Goal: Task Accomplishment & Management: Use online tool/utility

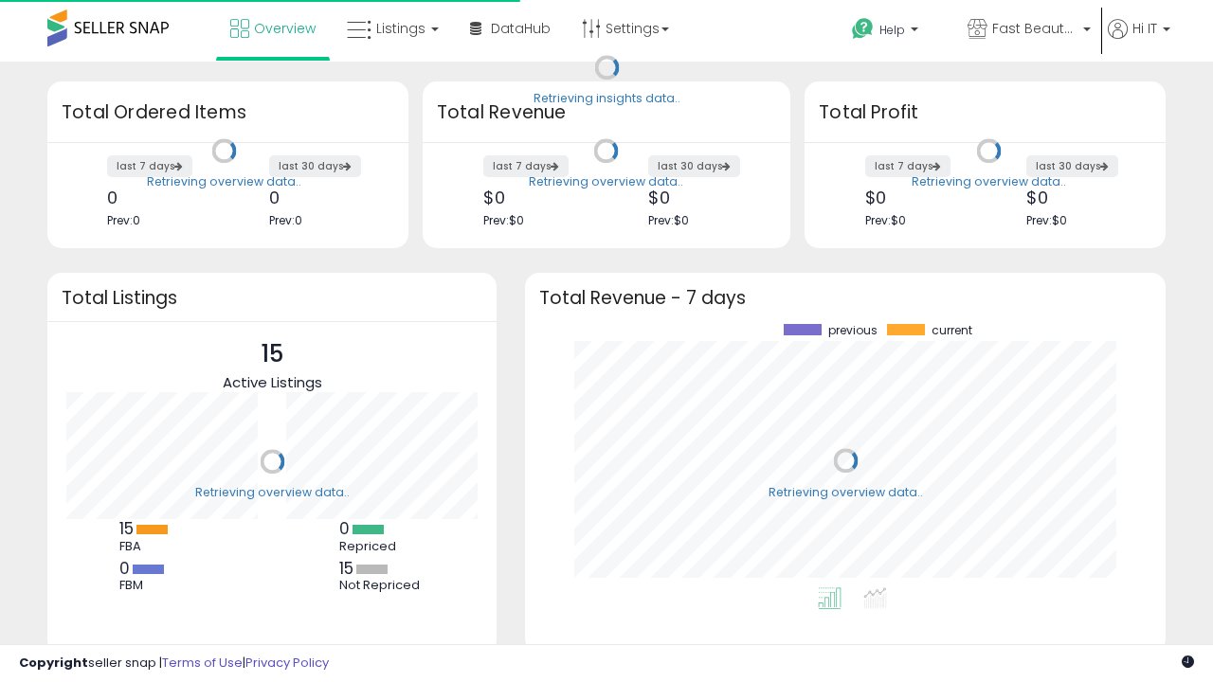
scroll to position [263, 602]
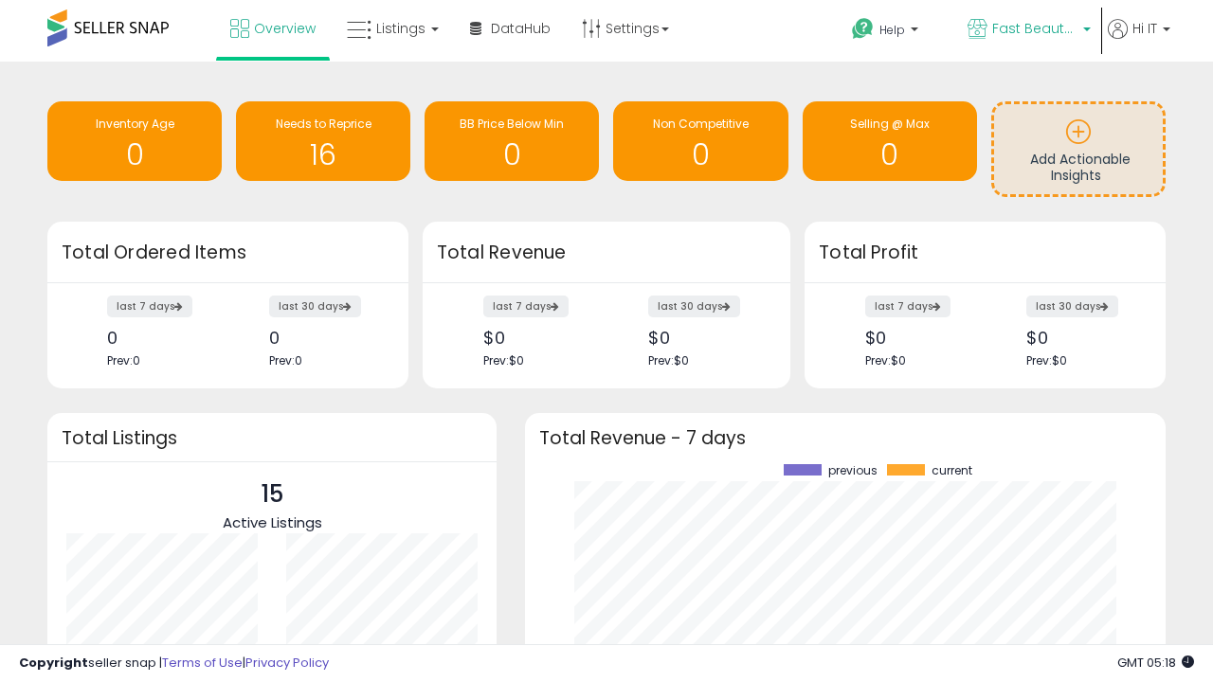
click at [1027, 30] on span "Fast Beauty ([GEOGRAPHIC_DATA])" at bounding box center [1034, 28] width 85 height 19
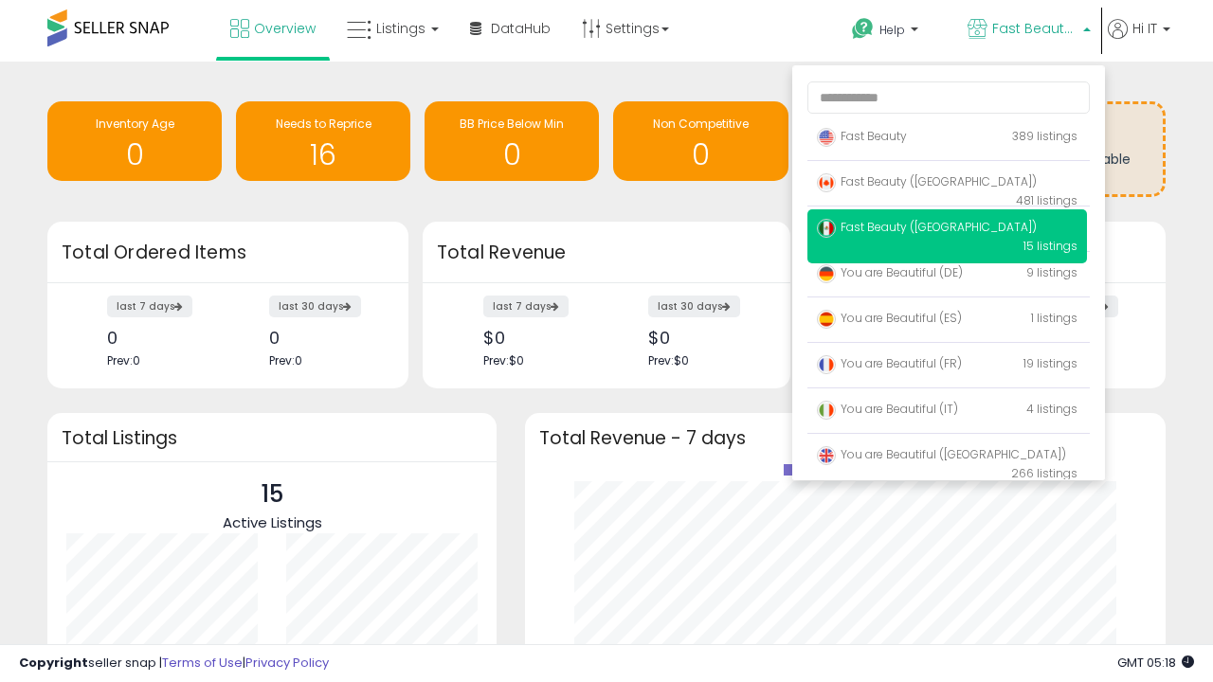
click at [946, 458] on span "You are Beautiful ([GEOGRAPHIC_DATA])" at bounding box center [941, 454] width 249 height 16
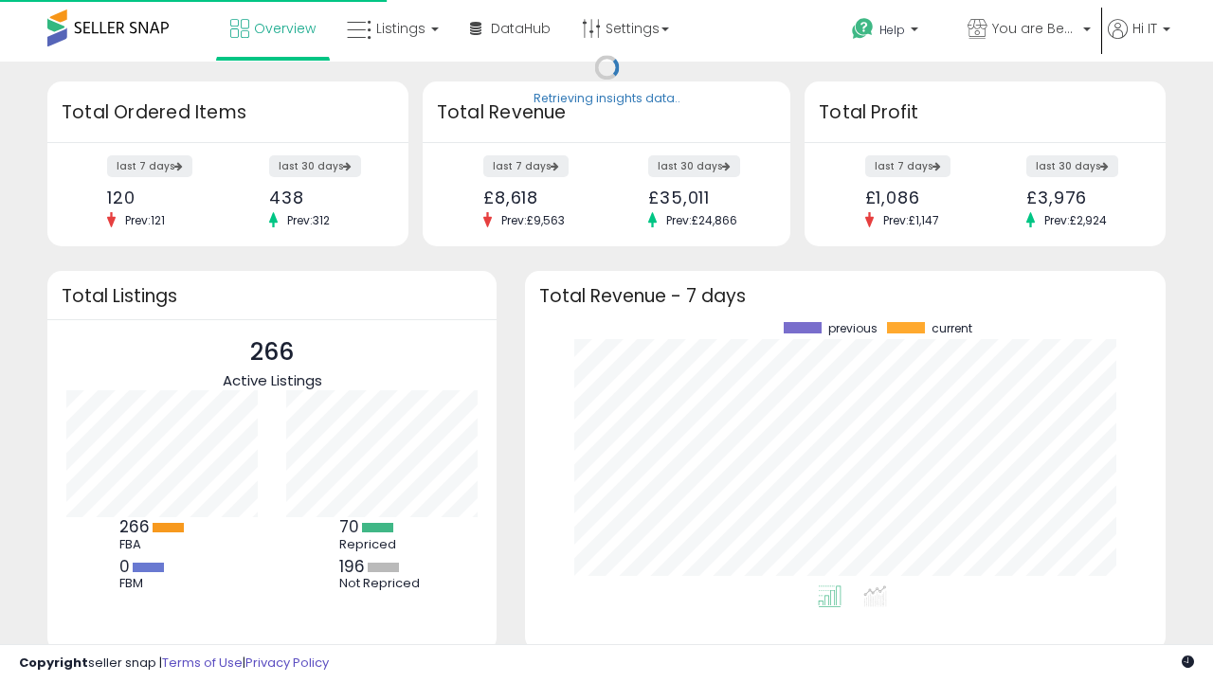
scroll to position [263, 602]
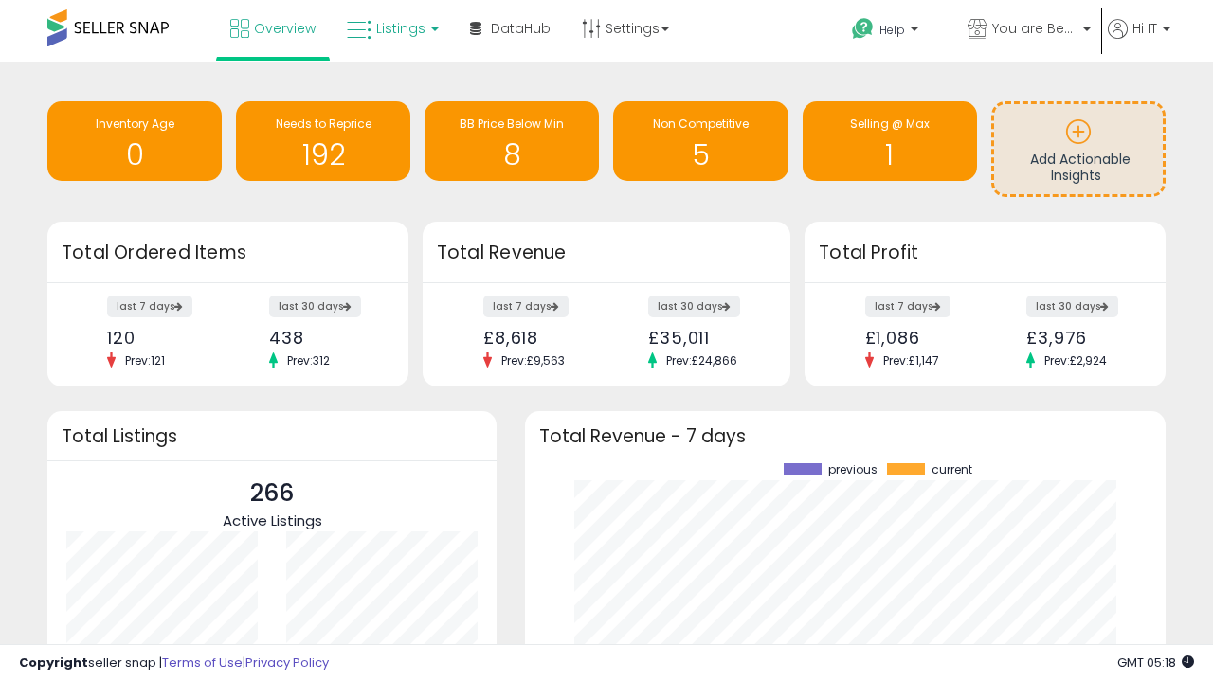
click at [390, 28] on span "Listings" at bounding box center [400, 28] width 49 height 19
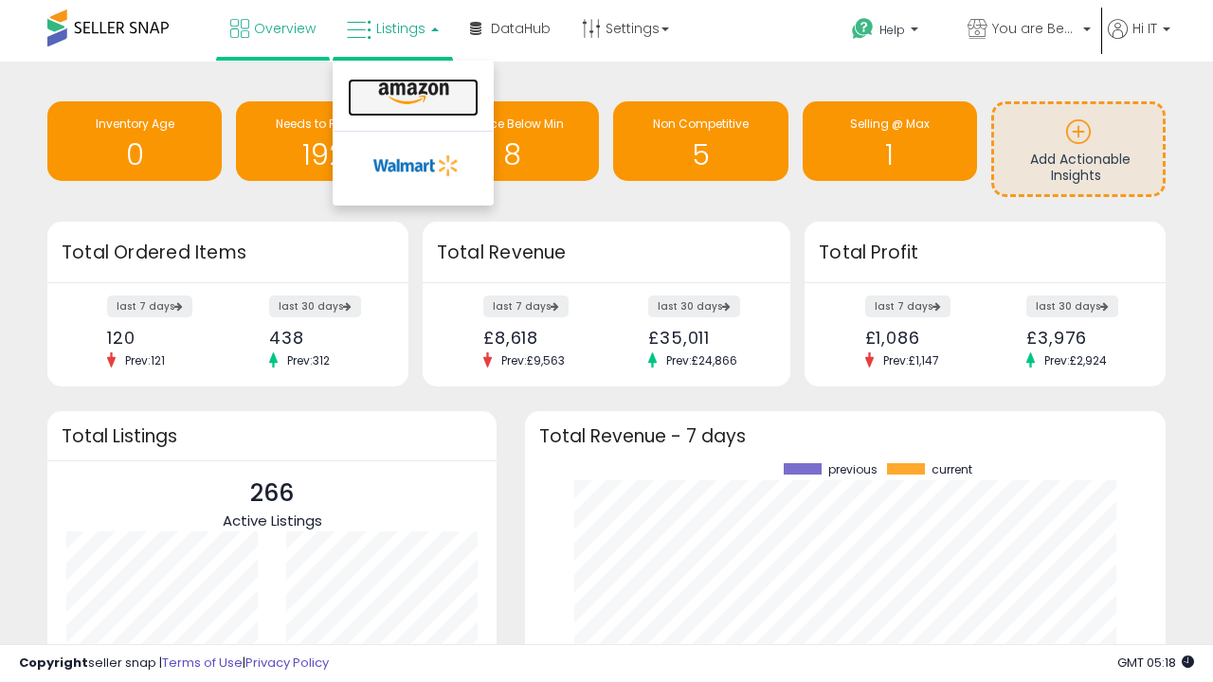
click at [411, 94] on icon at bounding box center [413, 93] width 82 height 25
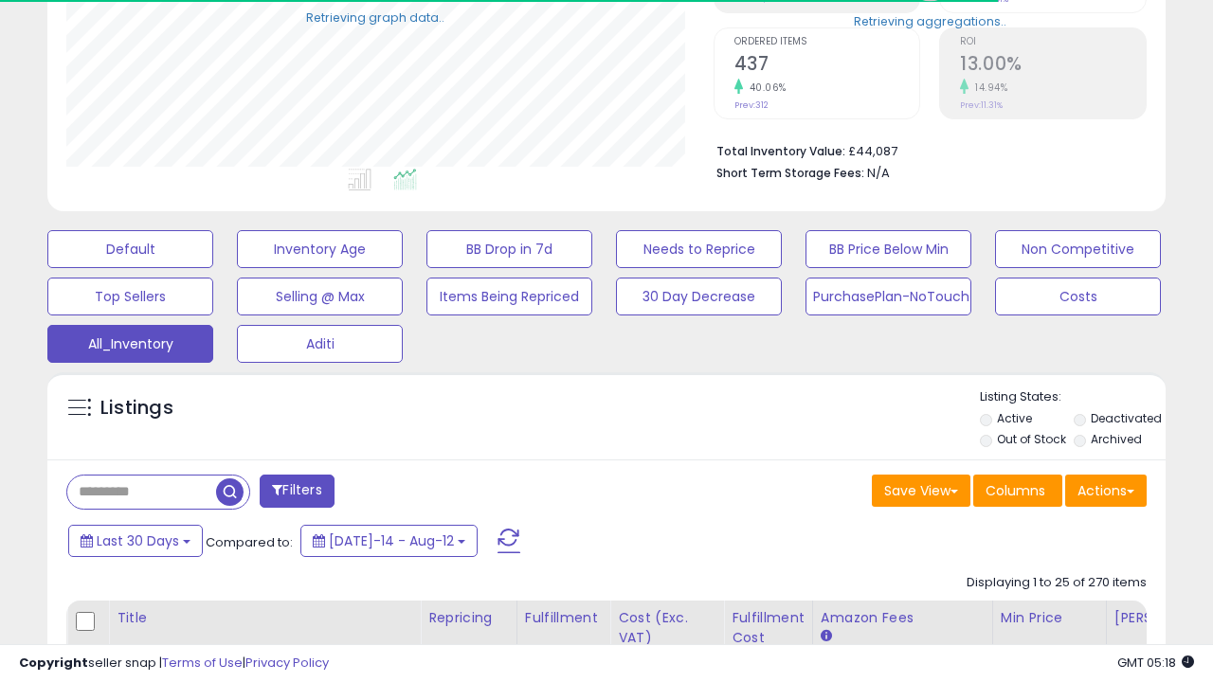
scroll to position [241, 0]
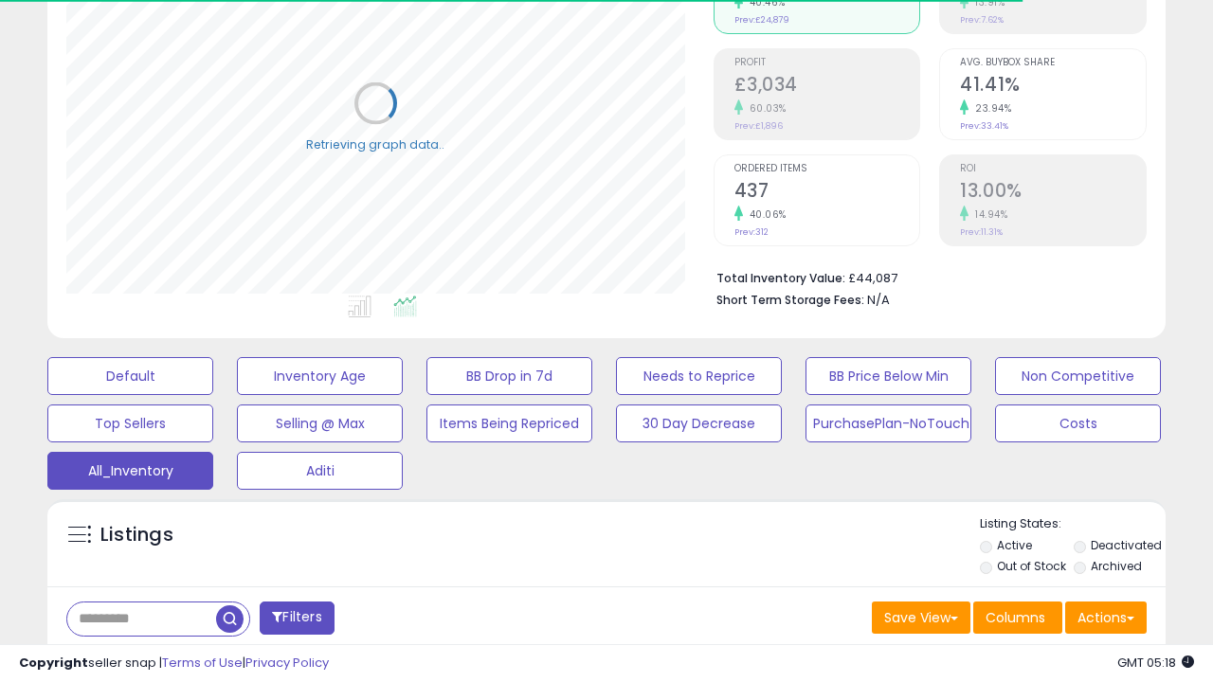
click at [135, 658] on span "Last 30 Days" at bounding box center [138, 667] width 82 height 19
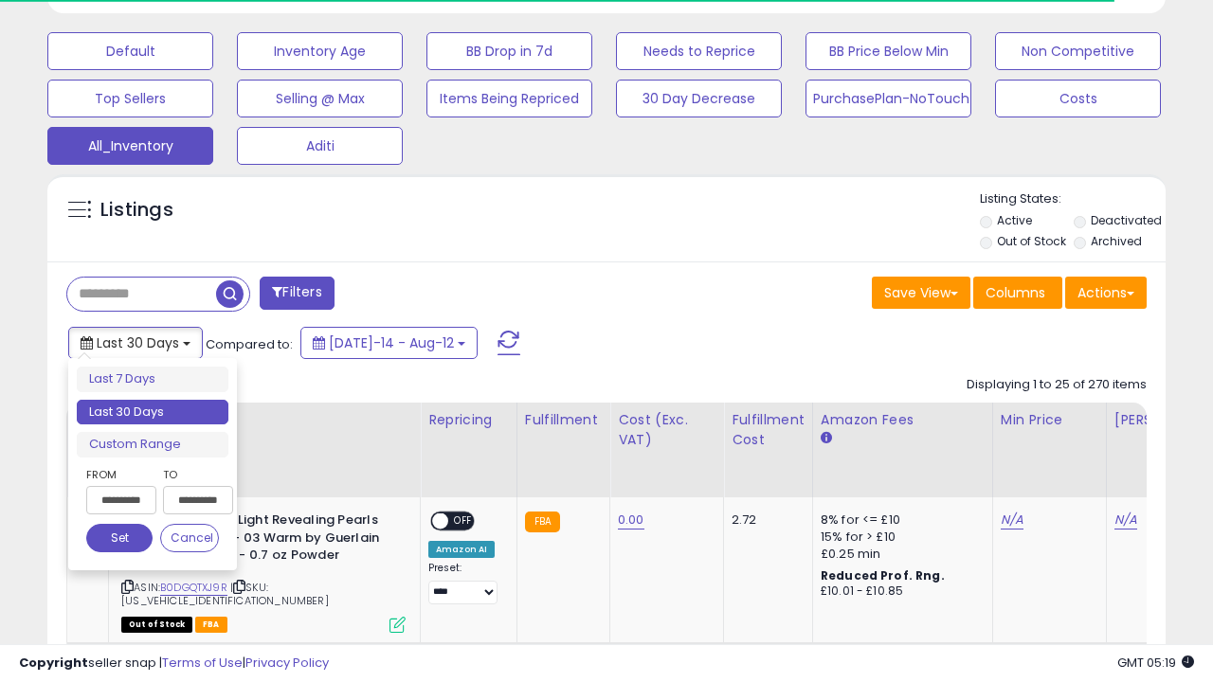
scroll to position [388, 646]
click at [153, 412] on li "Last 30 Days" at bounding box center [153, 413] width 152 height 26
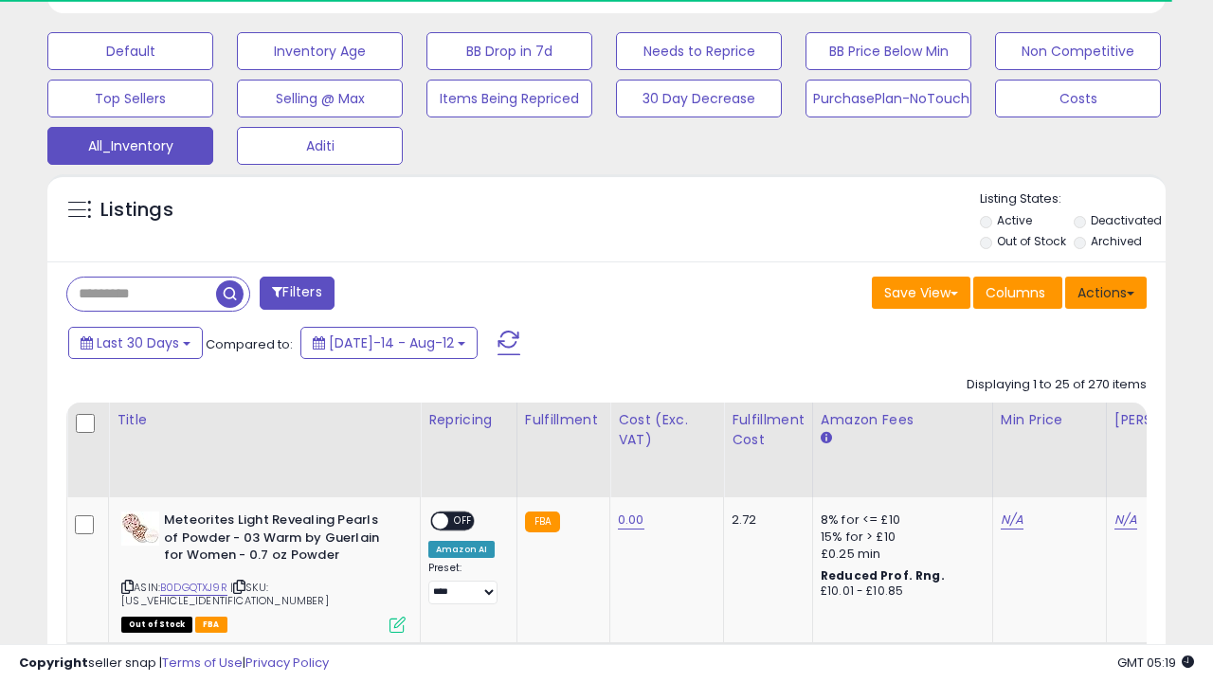
click at [1106, 291] on button "Actions" at bounding box center [1105, 293] width 81 height 32
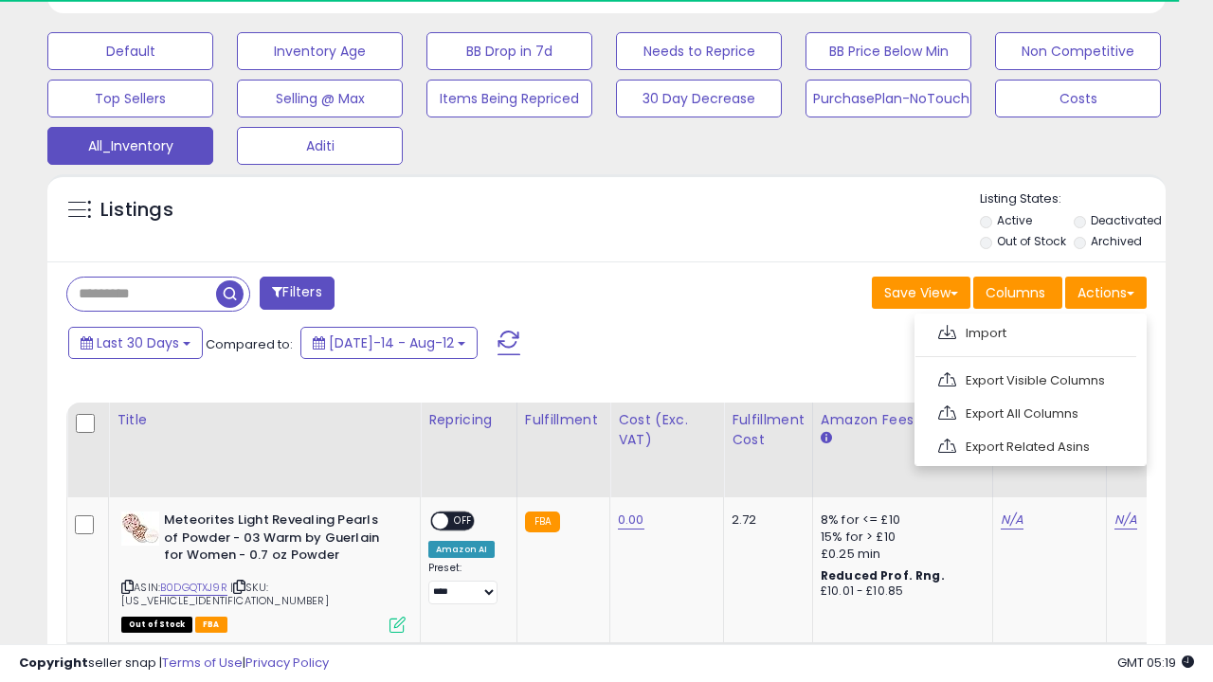
click at [1028, 411] on link "Export All Columns" at bounding box center [1028, 413] width 207 height 29
